Goal: Feedback & Contribution: Leave review/rating

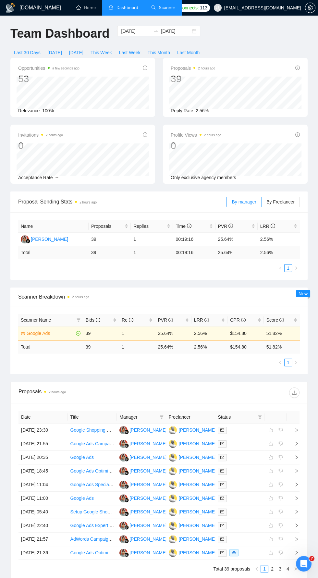
click at [167, 7] on link "Scanner" at bounding box center [163, 8] width 24 height 6
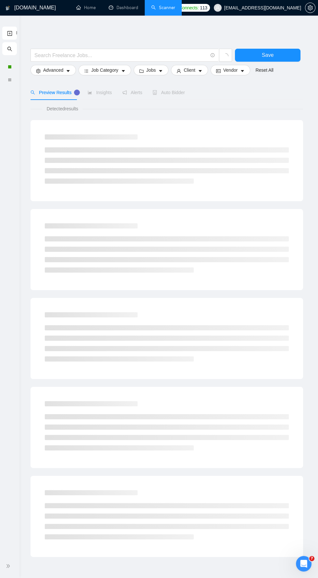
click at [12, 566] on span "double-right" at bounding box center [9, 565] width 6 height 6
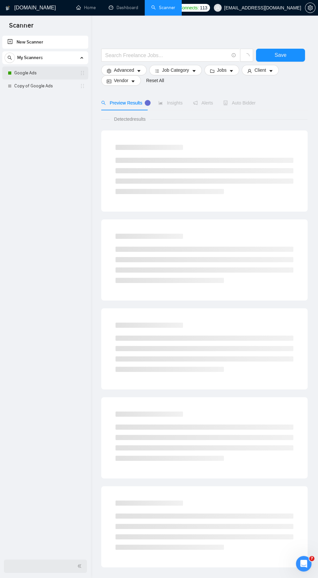
click at [40, 73] on link "Google Ads" at bounding box center [45, 72] width 62 height 13
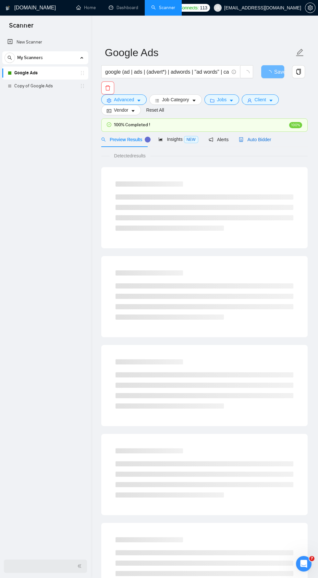
click at [260, 139] on span "Auto Bidder" at bounding box center [255, 139] width 32 height 5
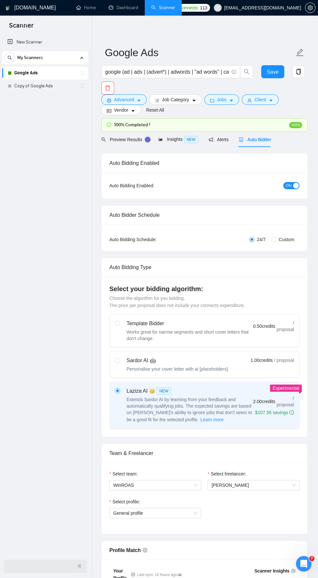
click at [79, 568] on span "double-left" at bounding box center [80, 565] width 6 height 6
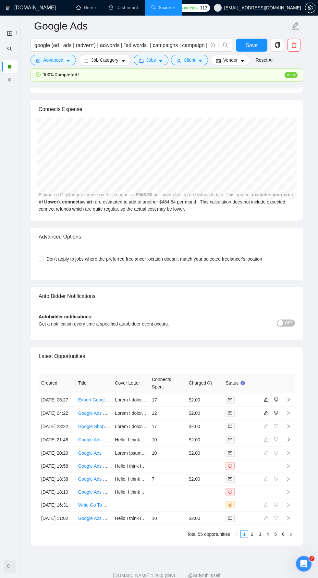
scroll to position [1431, 0]
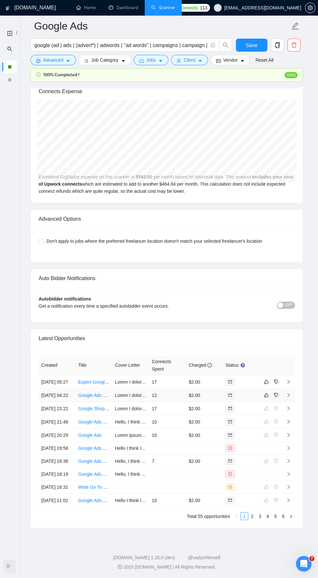
click at [288, 392] on icon "right" at bounding box center [288, 394] width 5 height 5
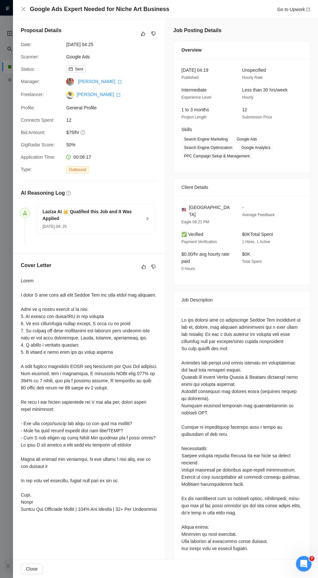
click at [28, 8] on div "Google Ads Expert Needed for Niche Art Business Go to Upwork" at bounding box center [165, 9] width 289 height 8
click at [20, 11] on div "Google Ads Expert Needed for Niche Art Business Go to Upwork" at bounding box center [165, 9] width 305 height 19
click at [31, 6] on h4 "Google Ads Expert Needed for Niche Art Business" at bounding box center [99, 9] width 139 height 8
click at [26, 7] on div "Google Ads Expert Needed for Niche Art Business Go to Upwork" at bounding box center [165, 9] width 289 height 8
click at [23, 9] on icon "close" at bounding box center [23, 9] width 4 height 4
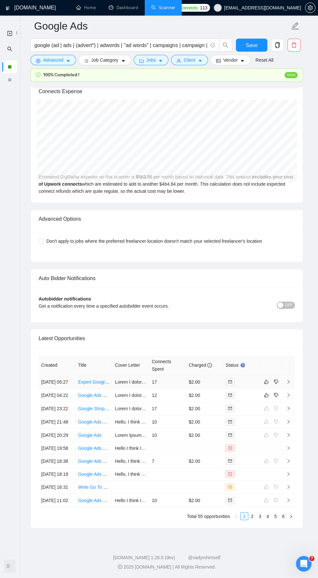
click at [288, 379] on icon "right" at bounding box center [288, 381] width 5 height 5
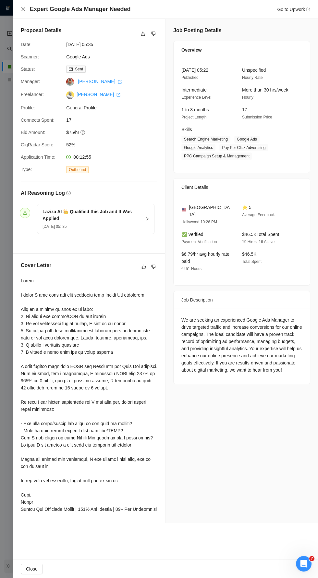
click at [24, 7] on icon "close" at bounding box center [23, 8] width 5 height 5
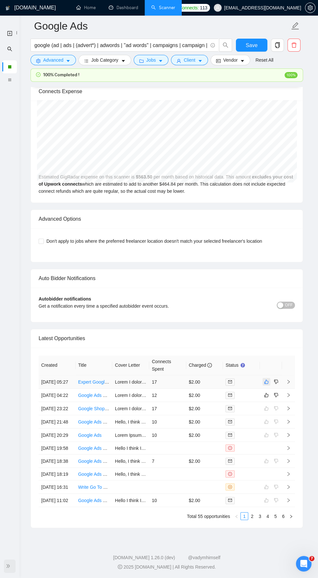
click at [265, 379] on icon "like" at bounding box center [266, 381] width 5 height 5
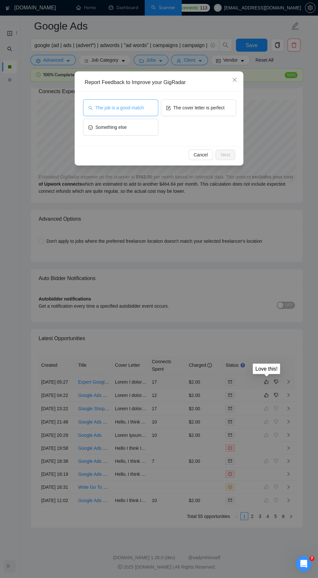
click at [141, 101] on button "The job is a good match" at bounding box center [120, 107] width 75 height 17
click at [229, 154] on span "Next" at bounding box center [225, 154] width 9 height 7
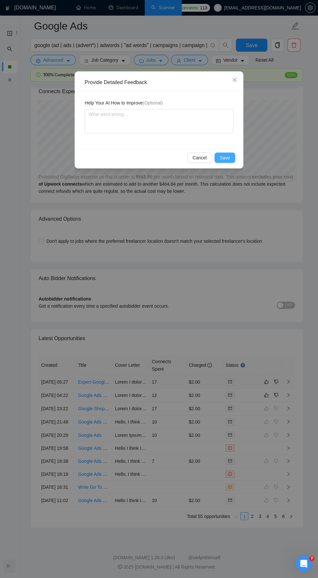
click at [229, 158] on span "Save" at bounding box center [225, 157] width 10 height 7
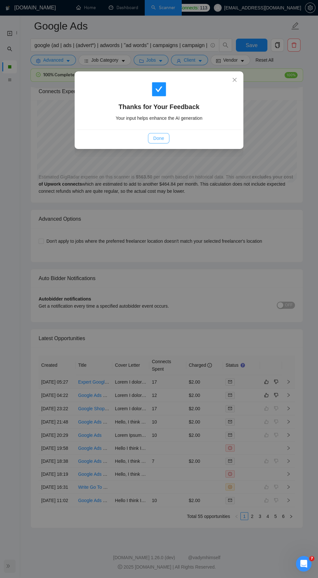
click at [165, 142] on button "Done" at bounding box center [158, 138] width 21 height 10
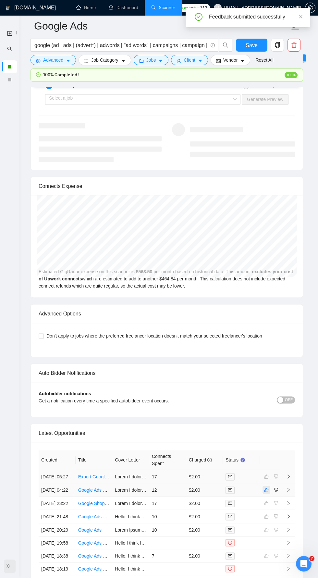
click at [265, 487] on icon "like" at bounding box center [266, 489] width 5 height 5
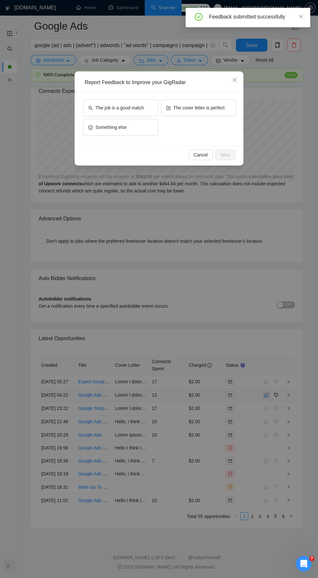
scroll to position [1323, 0]
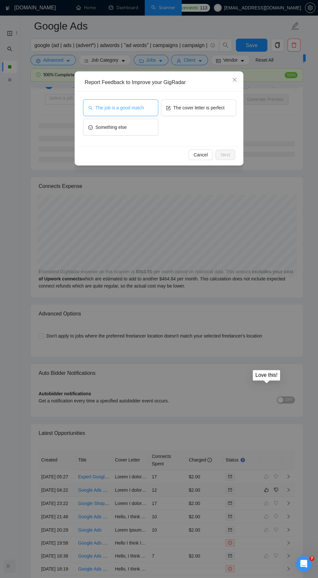
click at [138, 101] on button "The job is a good match" at bounding box center [120, 107] width 75 height 17
click at [226, 154] on span "Next" at bounding box center [225, 154] width 9 height 7
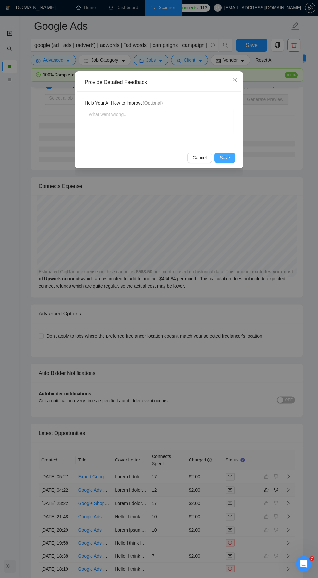
click at [226, 157] on span "Save" at bounding box center [225, 157] width 10 height 7
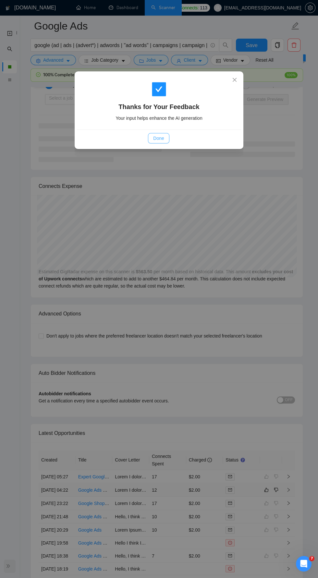
click at [158, 138] on span "Done" at bounding box center [158, 138] width 11 height 7
